Goal: Information Seeking & Learning: Check status

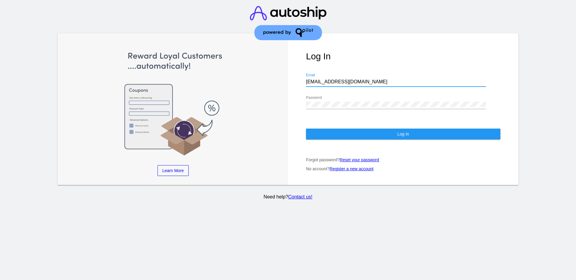
drag, startPoint x: 340, startPoint y: 82, endPoint x: 277, endPoint y: 82, distance: 62.7
click at [277, 82] on div "Learn More Learn How Learn More Learn How Learn More Learn How ‹ › Log In [EMAI…" at bounding box center [288, 109] width 461 height 152
paste input "[EMAIL_ADDRESS][DOMAIN_NAME]"
type input "[EMAIL_ADDRESS][DOMAIN_NAME]"
click at [279, 111] on div "Learn More Learn How Learn More Learn How Learn More Learn How ‹ › Log In [EMAI…" at bounding box center [288, 109] width 461 height 152
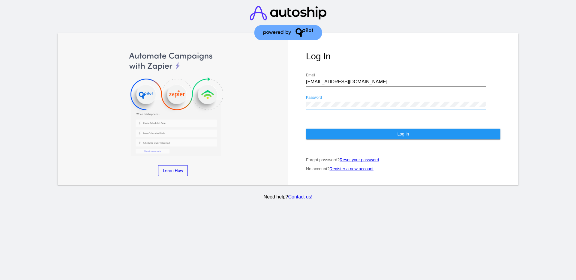
click at [441, 133] on button "Log In" at bounding box center [403, 134] width 194 height 11
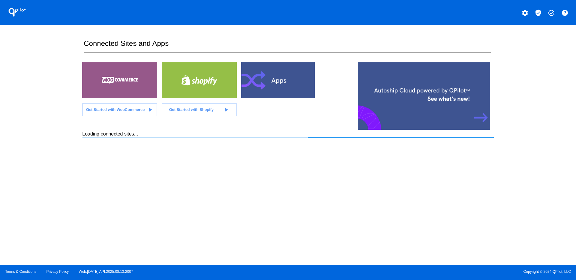
click at [540, 16] on mat-icon "verified_user" at bounding box center [537, 12] width 7 height 7
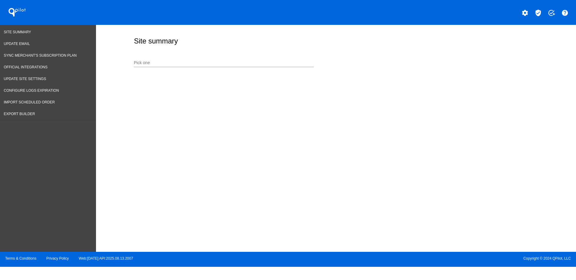
click at [205, 61] on input "Pick one" at bounding box center [224, 63] width 180 height 5
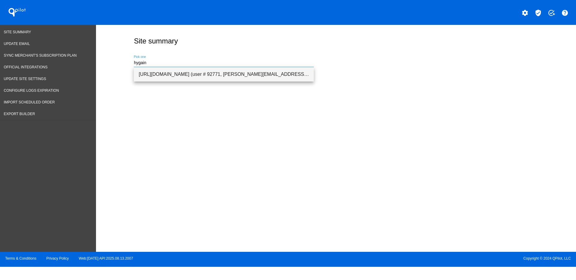
click at [220, 75] on span "[URL][DOMAIN_NAME] (user # 92771, [PERSON_NAME][EMAIL_ADDRESS][DOMAIN_NAME]) - …" at bounding box center [224, 74] width 170 height 14
type input "[URL][DOMAIN_NAME] (user # 92771, [PERSON_NAME][EMAIL_ADDRESS][DOMAIN_NAME]) - …"
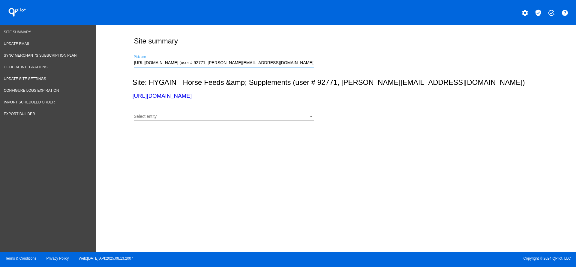
click at [224, 117] on div "Select entity" at bounding box center [221, 116] width 175 height 5
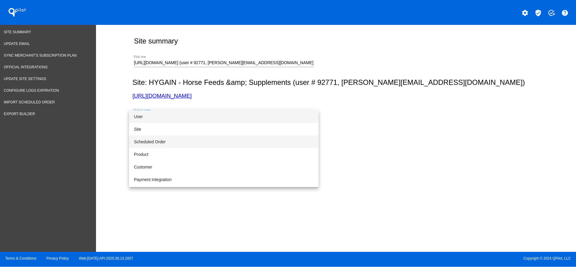
click at [199, 144] on span "Scheduled Order" at bounding box center [224, 142] width 180 height 13
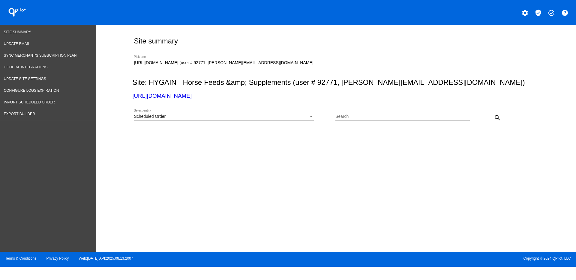
click at [352, 112] on div "Search" at bounding box center [402, 115] width 134 height 12
paste input "935939"
type input "935939"
click at [497, 115] on mat-icon "search" at bounding box center [497, 117] width 7 height 7
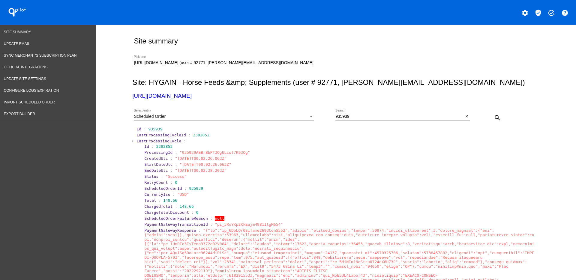
click at [140, 139] on span "LastProcessingCycle" at bounding box center [158, 141] width 45 height 4
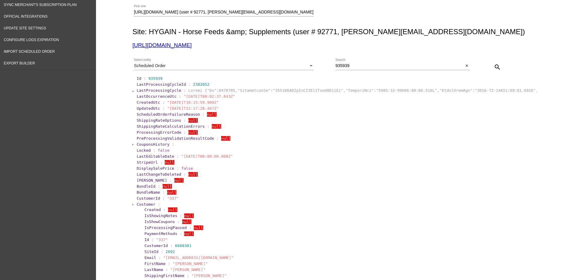
scroll to position [112, 0]
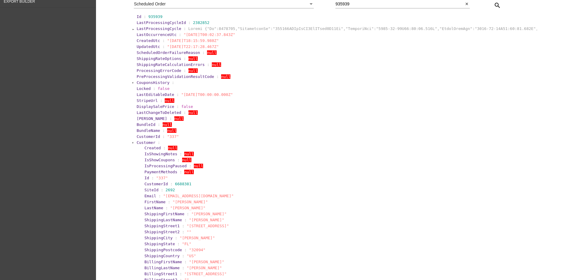
click at [146, 143] on span "Customer" at bounding box center [145, 142] width 19 height 4
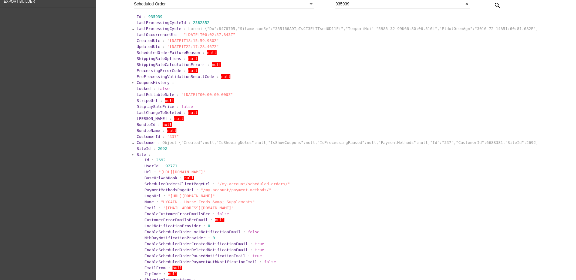
click at [139, 154] on span "Site" at bounding box center [140, 154] width 9 height 4
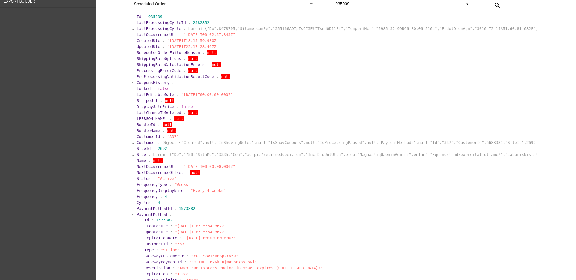
click at [138, 214] on span "PaymentMethod" at bounding box center [151, 214] width 31 height 4
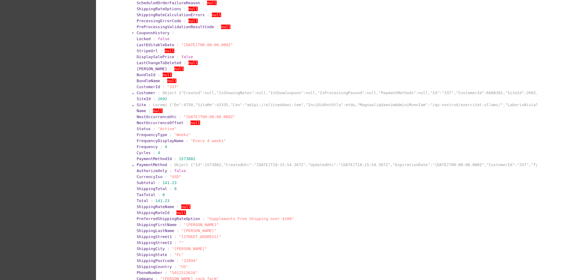
scroll to position [262, 0]
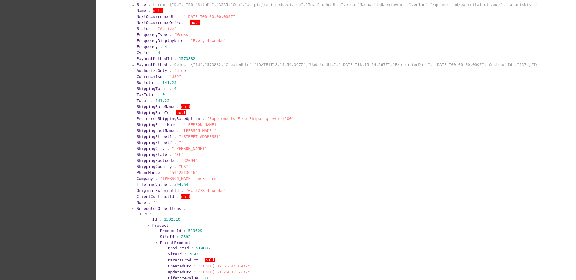
click at [141, 207] on span "ScheduledOrderItems" at bounding box center [158, 208] width 45 height 4
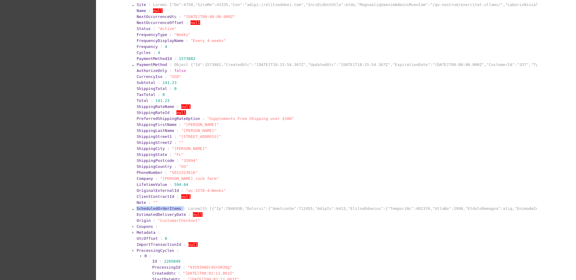
click at [141, 207] on span "ScheduledOrderItems" at bounding box center [158, 208] width 45 height 4
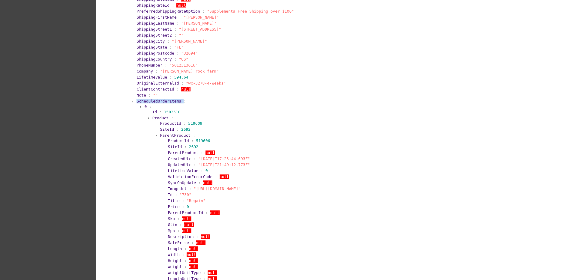
scroll to position [375, 0]
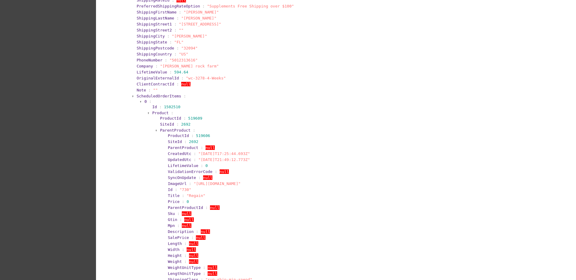
click at [178, 131] on span "ParentProduct" at bounding box center [175, 130] width 31 height 4
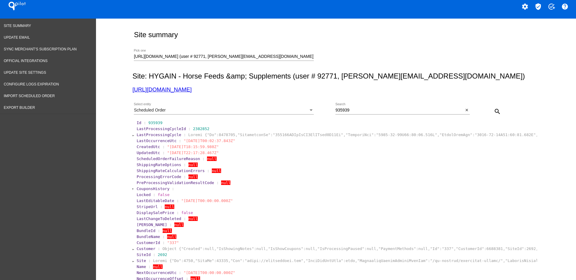
scroll to position [0, 0]
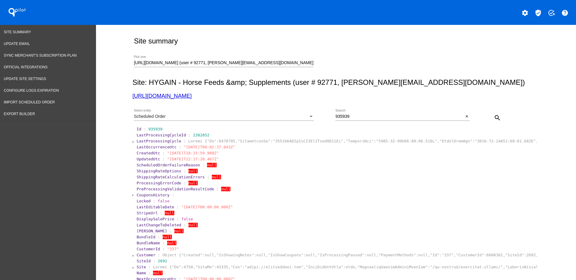
click at [265, 114] on div "Scheduled Order Select entity" at bounding box center [224, 115] width 180 height 12
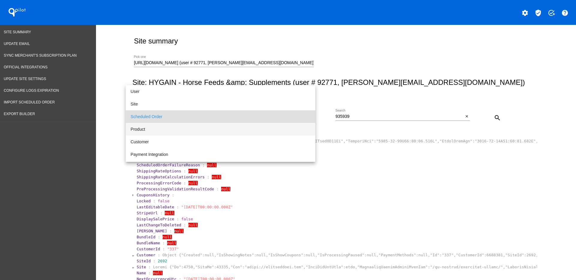
click at [245, 134] on span "Product" at bounding box center [220, 129] width 180 height 13
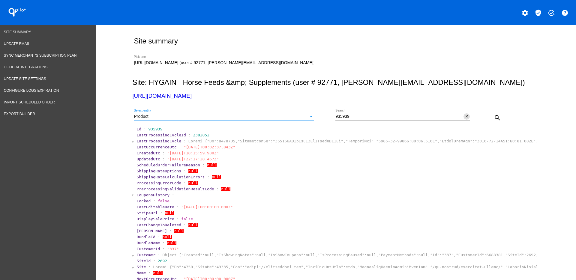
click at [465, 116] on mat-icon "close" at bounding box center [467, 116] width 4 height 5
click at [495, 115] on mat-icon "search" at bounding box center [497, 117] width 7 height 7
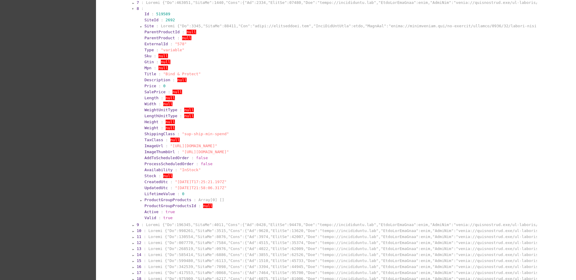
scroll to position [262, 0]
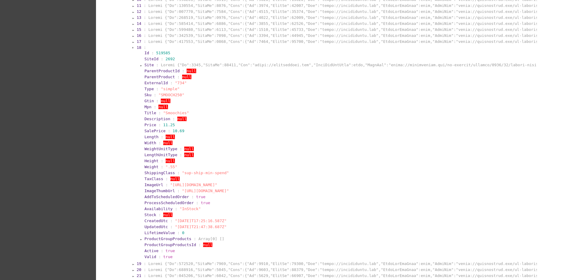
scroll to position [412, 0]
